Goal: Navigation & Orientation: Find specific page/section

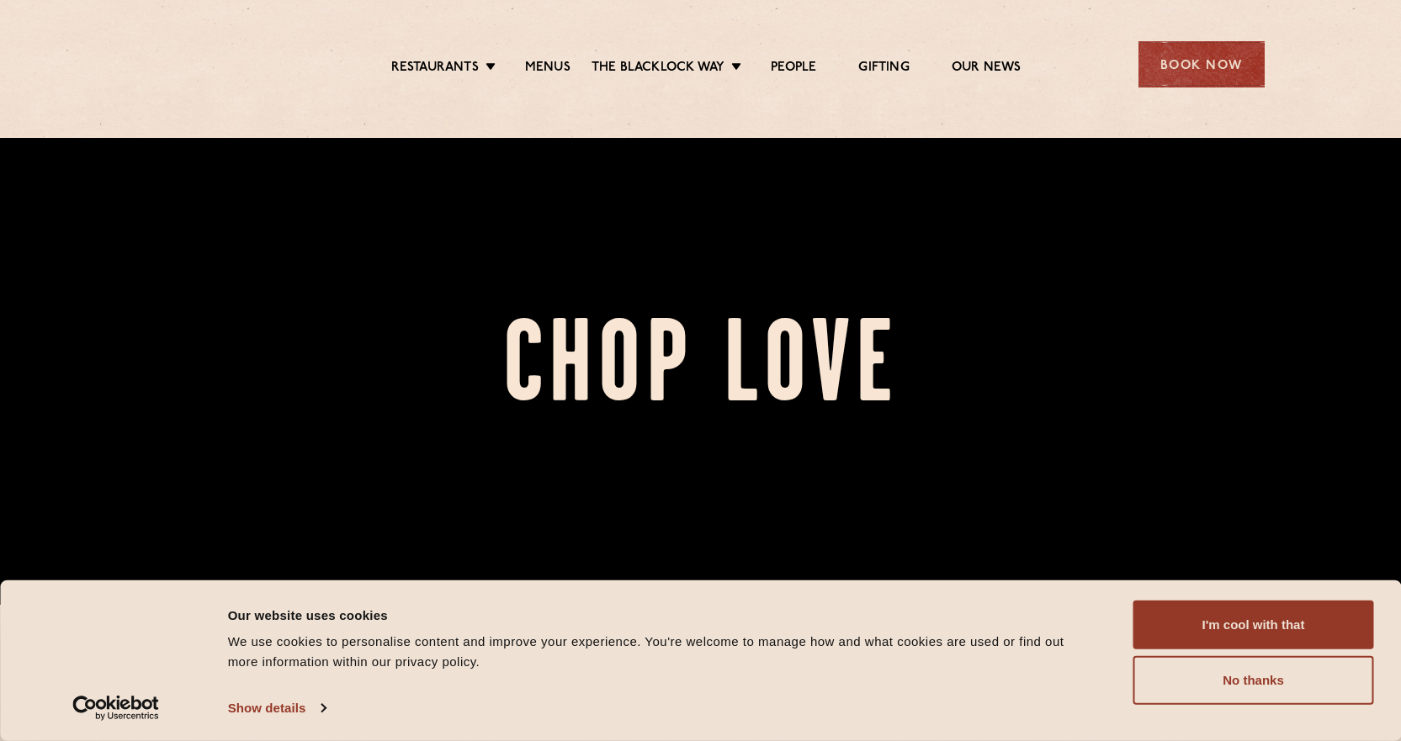
scroll to position [421, 0]
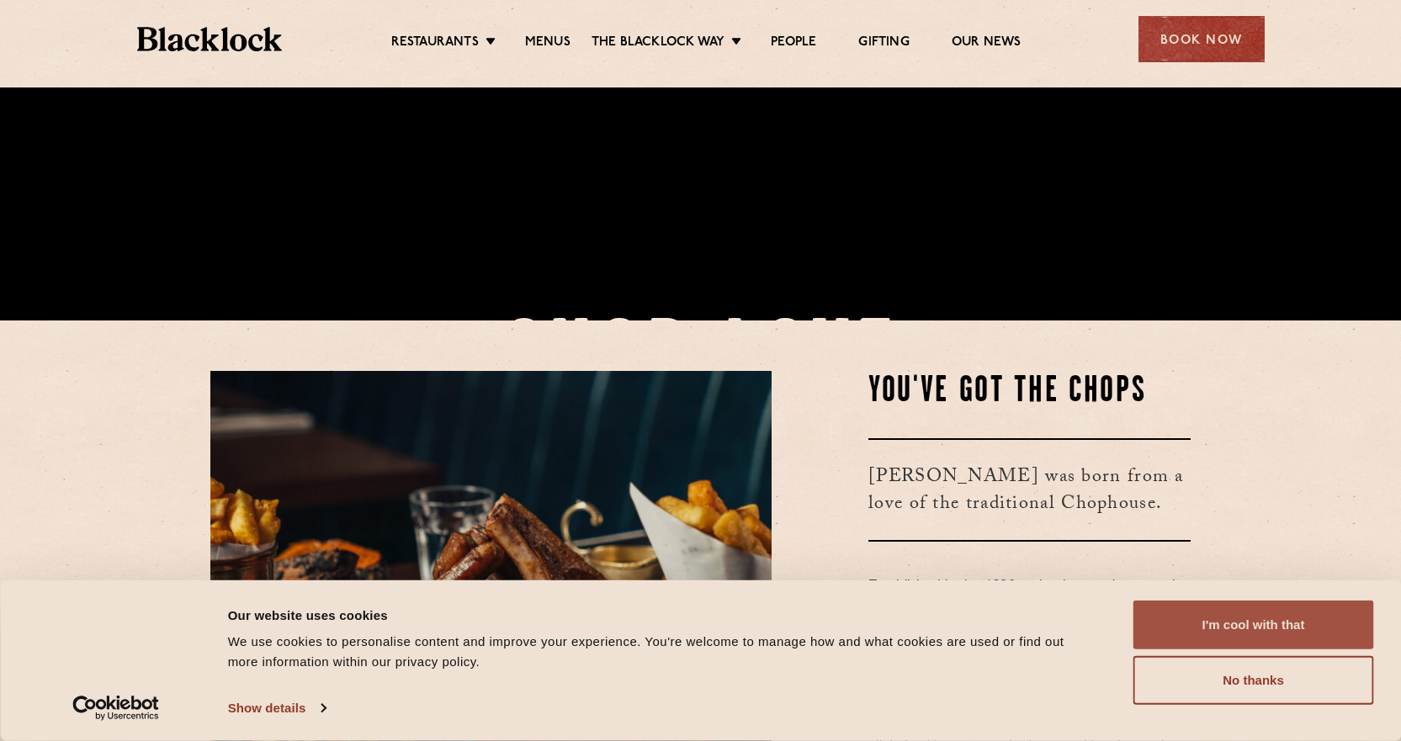
click at [1258, 626] on button "I'm cool with that" at bounding box center [1253, 625] width 241 height 49
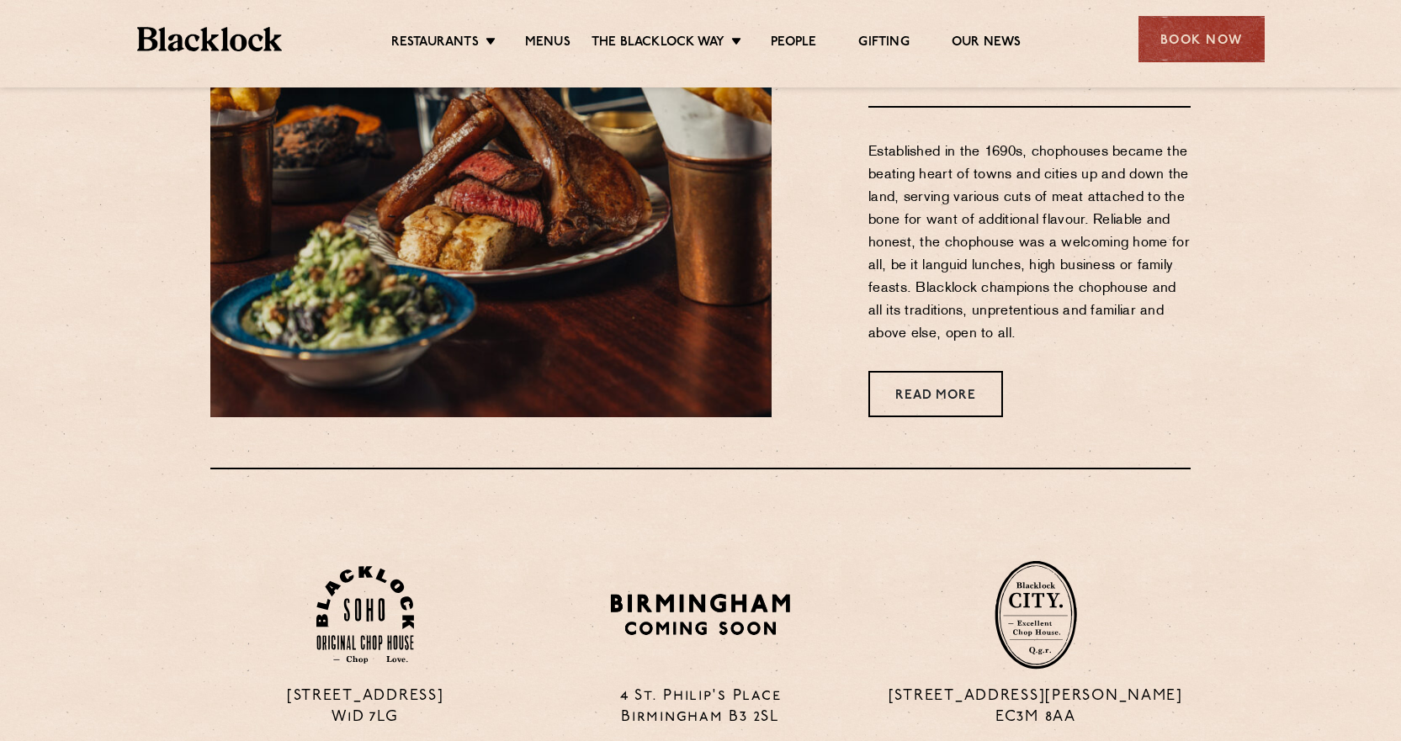
scroll to position [757, 0]
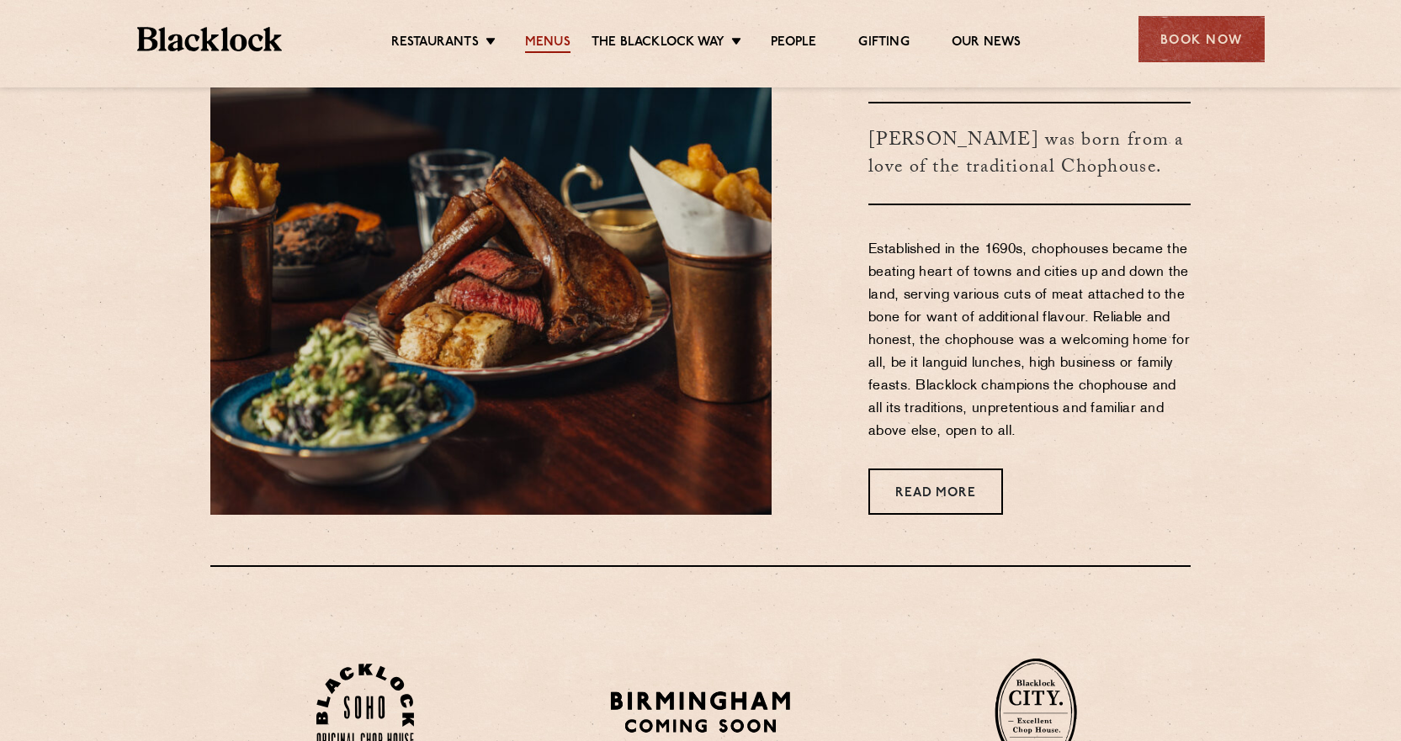
click at [553, 39] on link "Menus" at bounding box center [547, 43] width 45 height 19
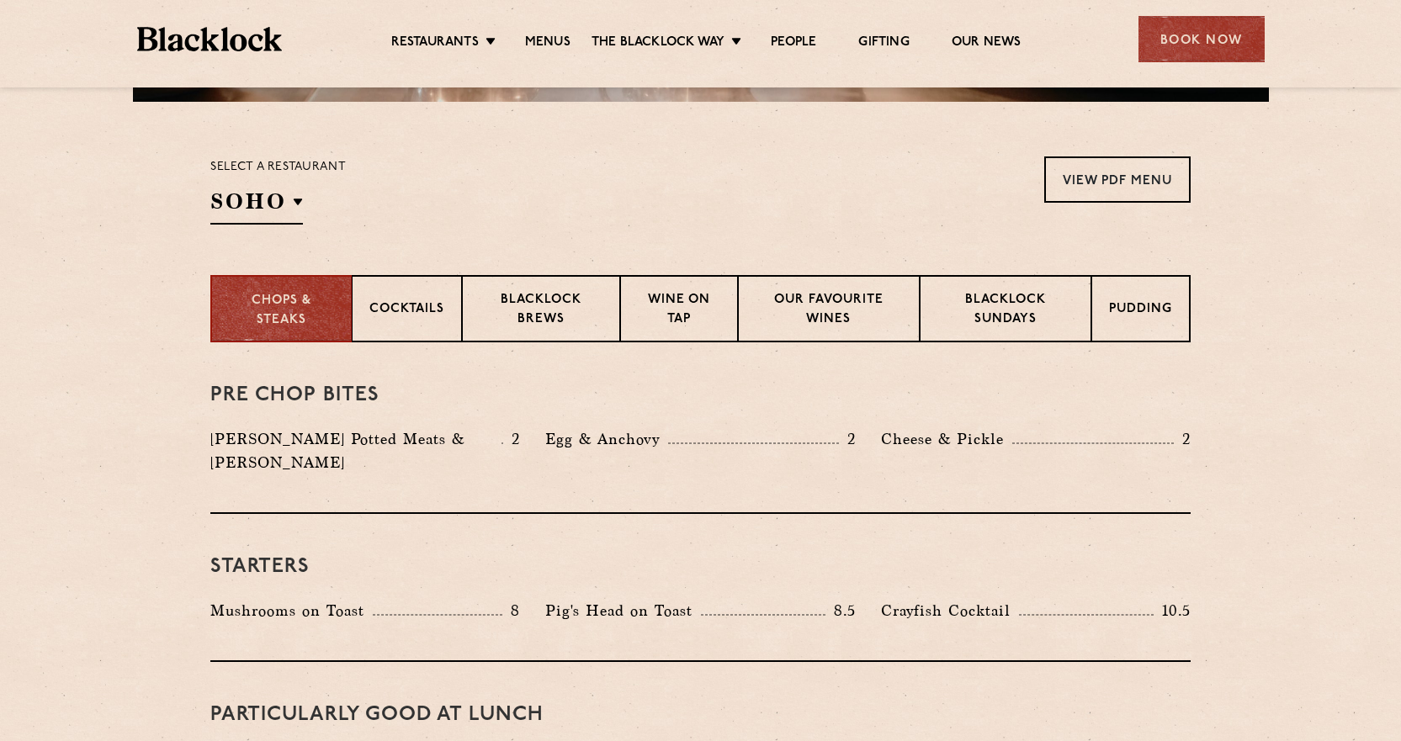
scroll to position [505, 0]
click at [839, 310] on p "Our favourite wines" at bounding box center [828, 310] width 146 height 40
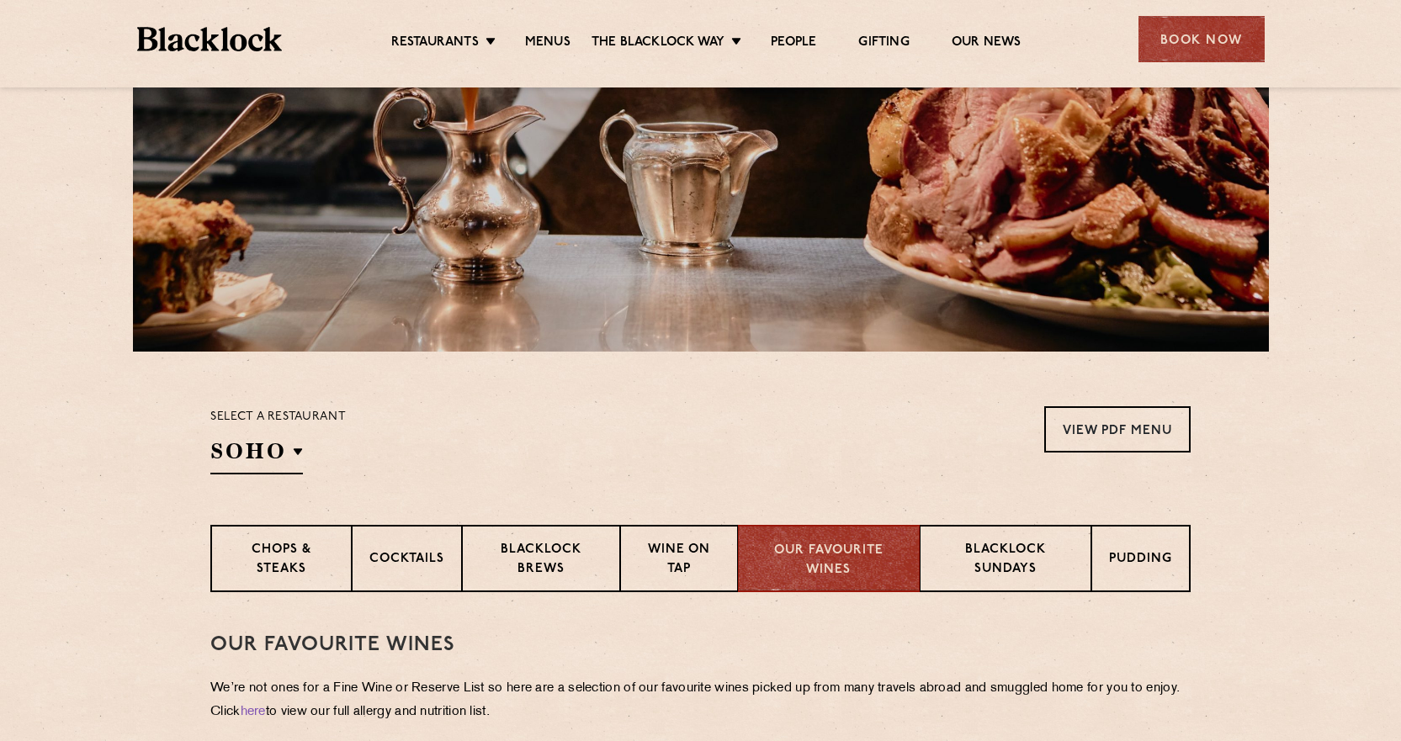
scroll to position [0, 0]
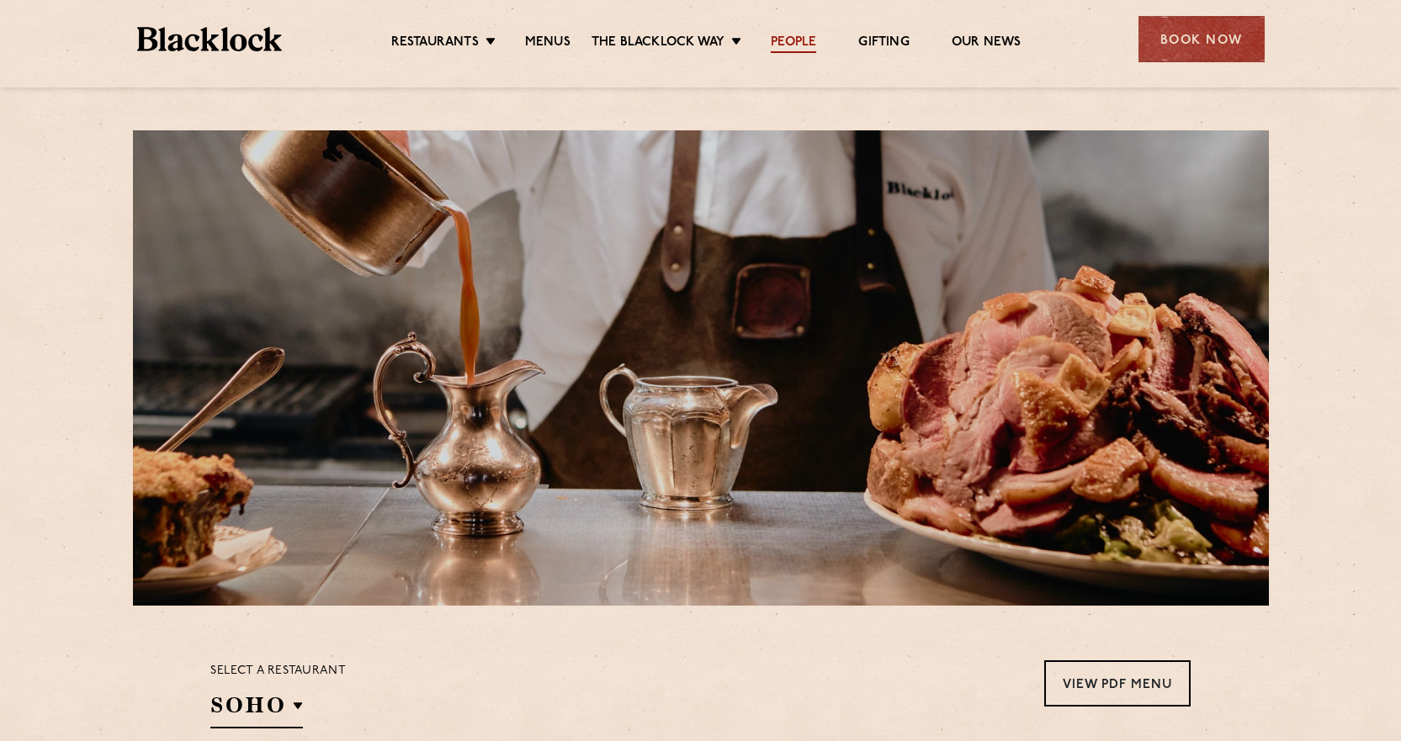
click at [802, 45] on link "People" at bounding box center [792, 43] width 45 height 19
